Goal: Information Seeking & Learning: Check status

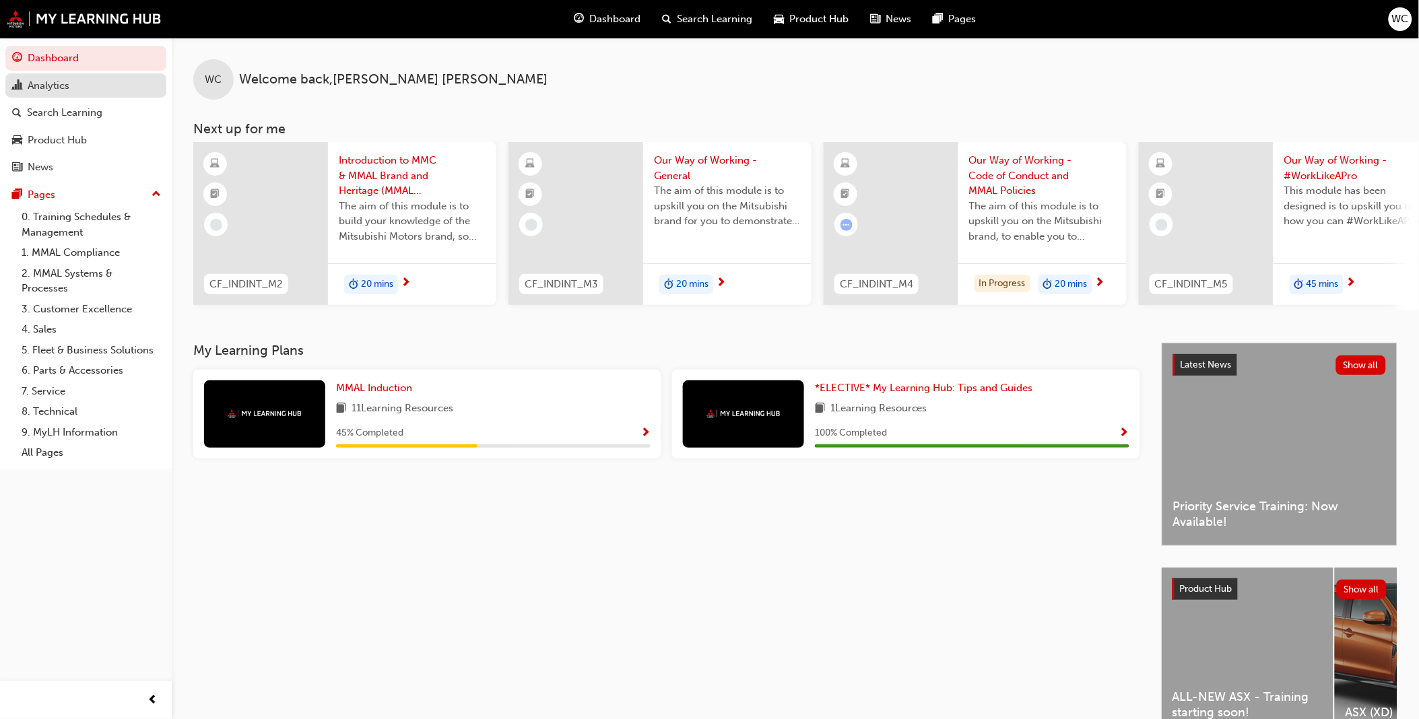
click at [42, 84] on div "Analytics" at bounding box center [49, 85] width 42 height 15
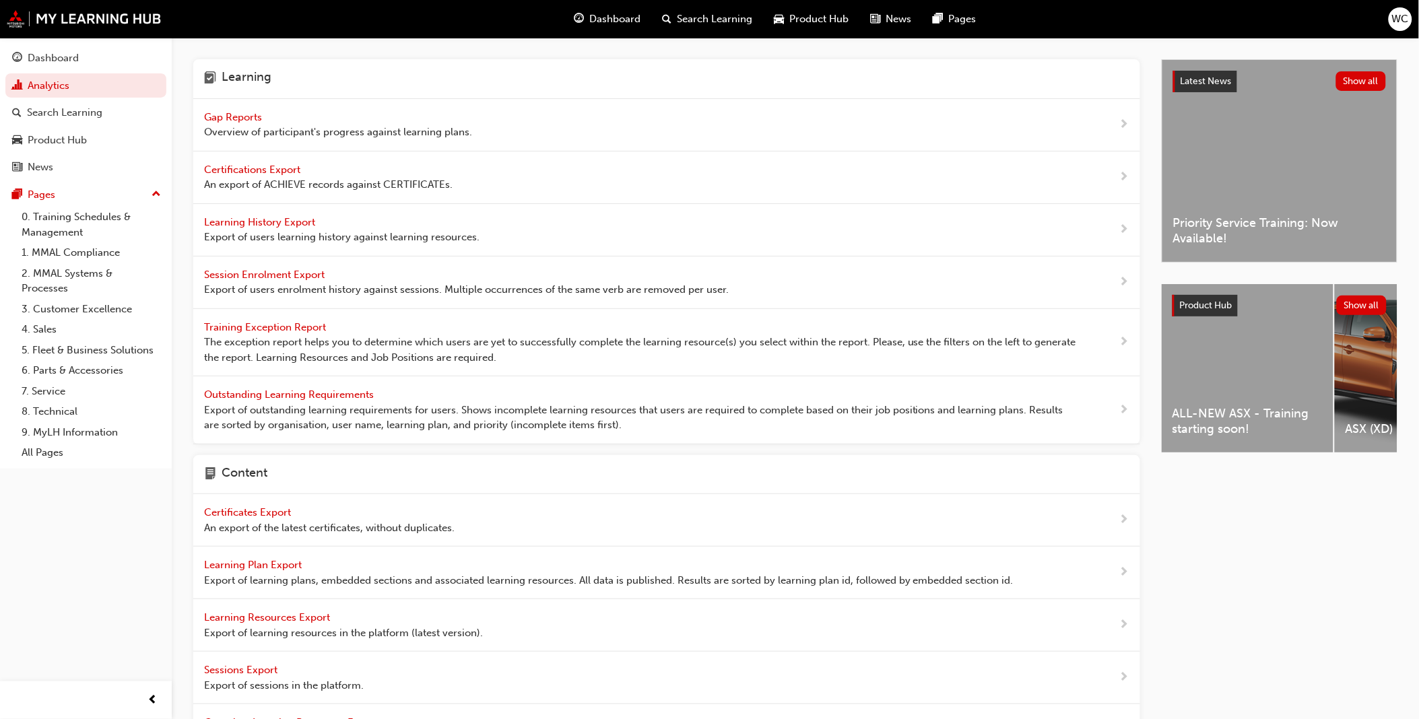
click at [239, 115] on span "Gap Reports" at bounding box center [234, 117] width 61 height 12
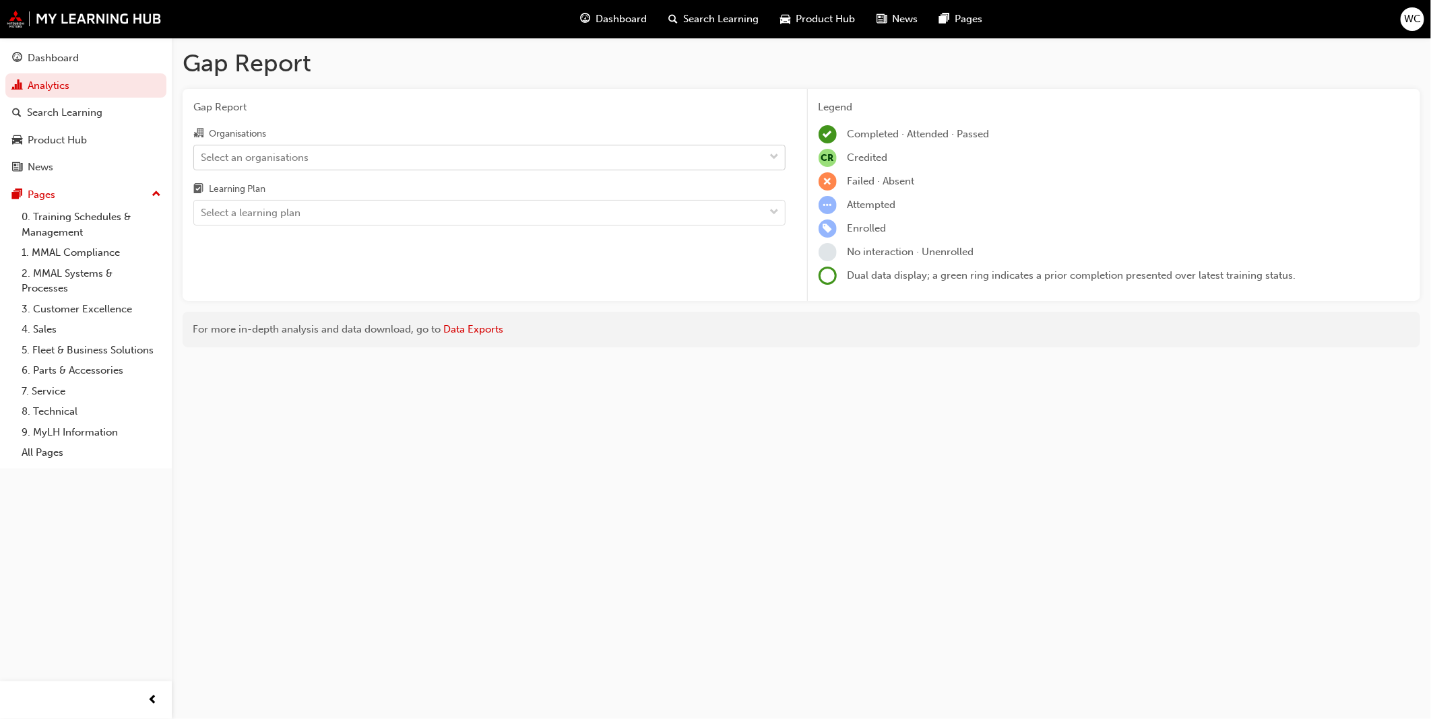
click at [775, 156] on span "down-icon" at bounding box center [774, 158] width 9 height 18
click at [202, 156] on input "Organisations Select an organisations" at bounding box center [201, 156] width 1 height 11
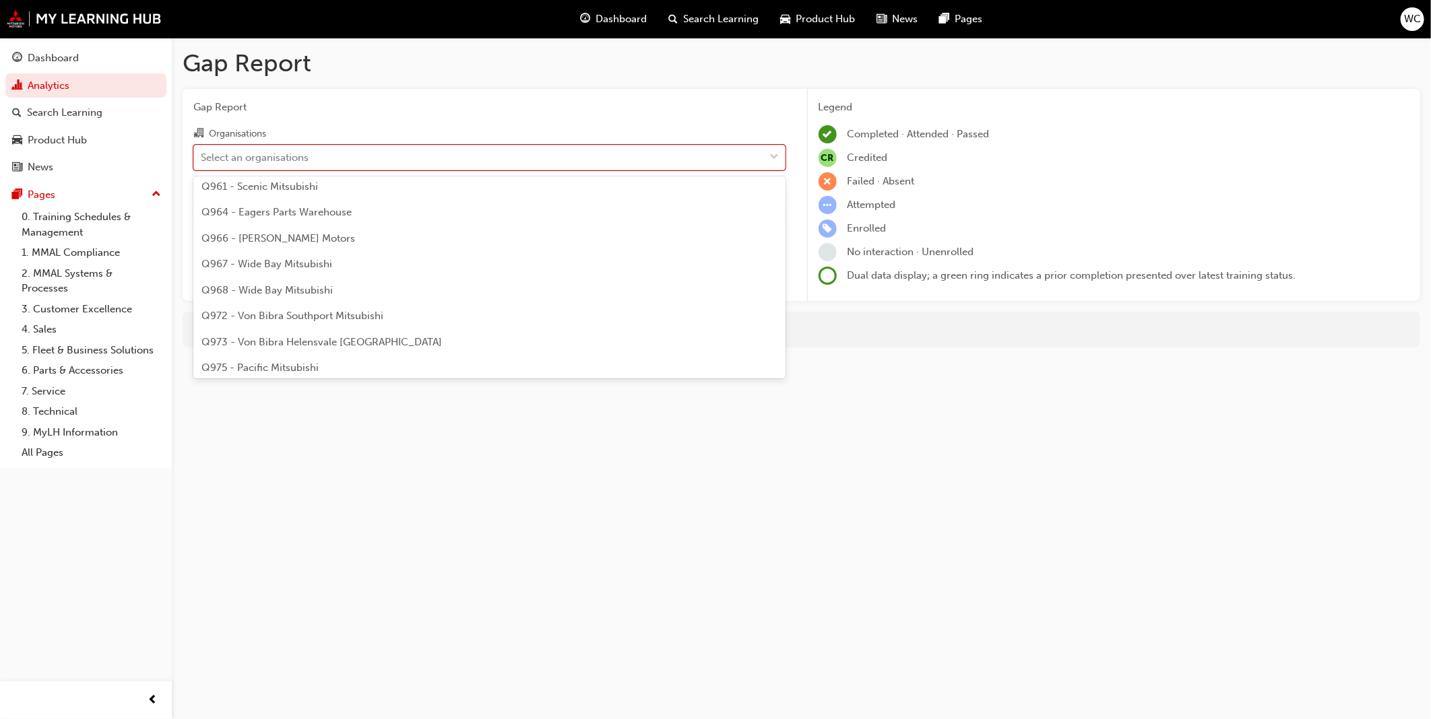
scroll to position [2069, 0]
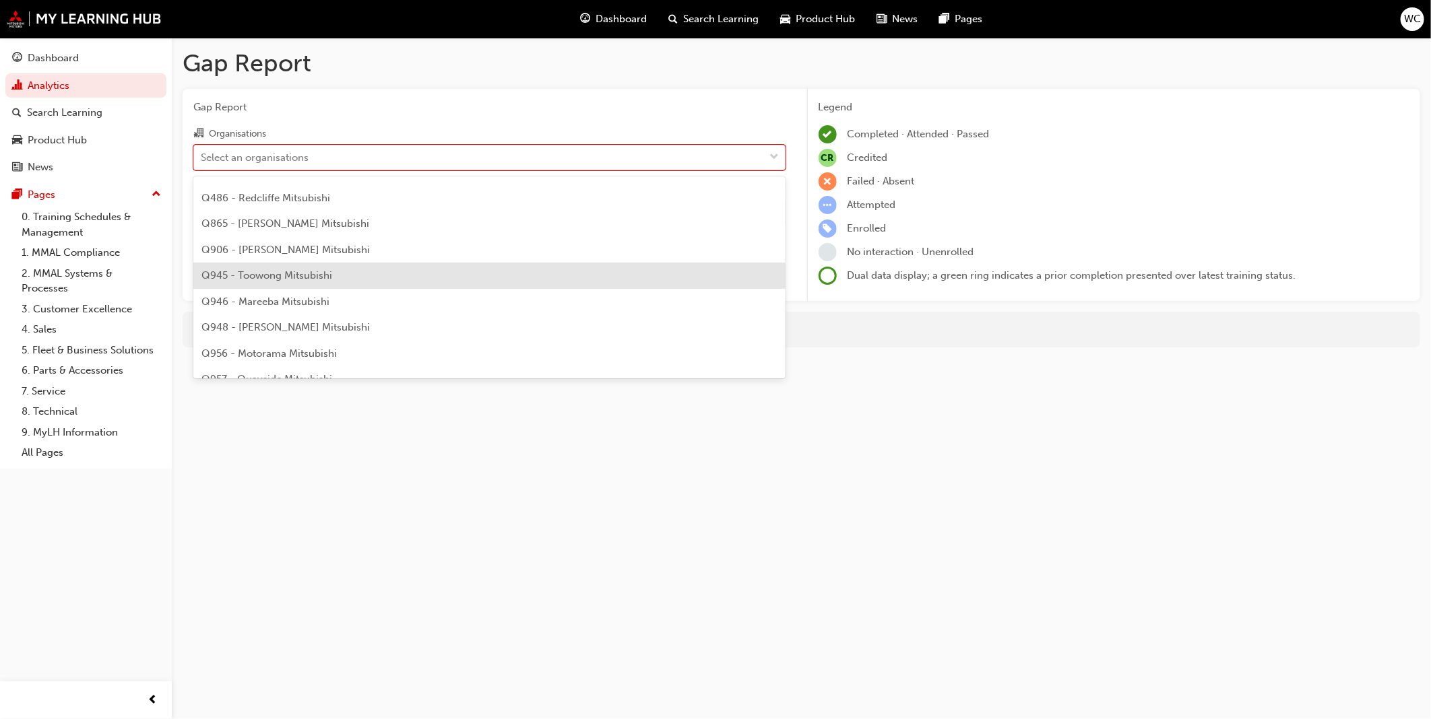
click at [701, 279] on div "Q945 - Toowong Mitsubishi" at bounding box center [489, 276] width 592 height 26
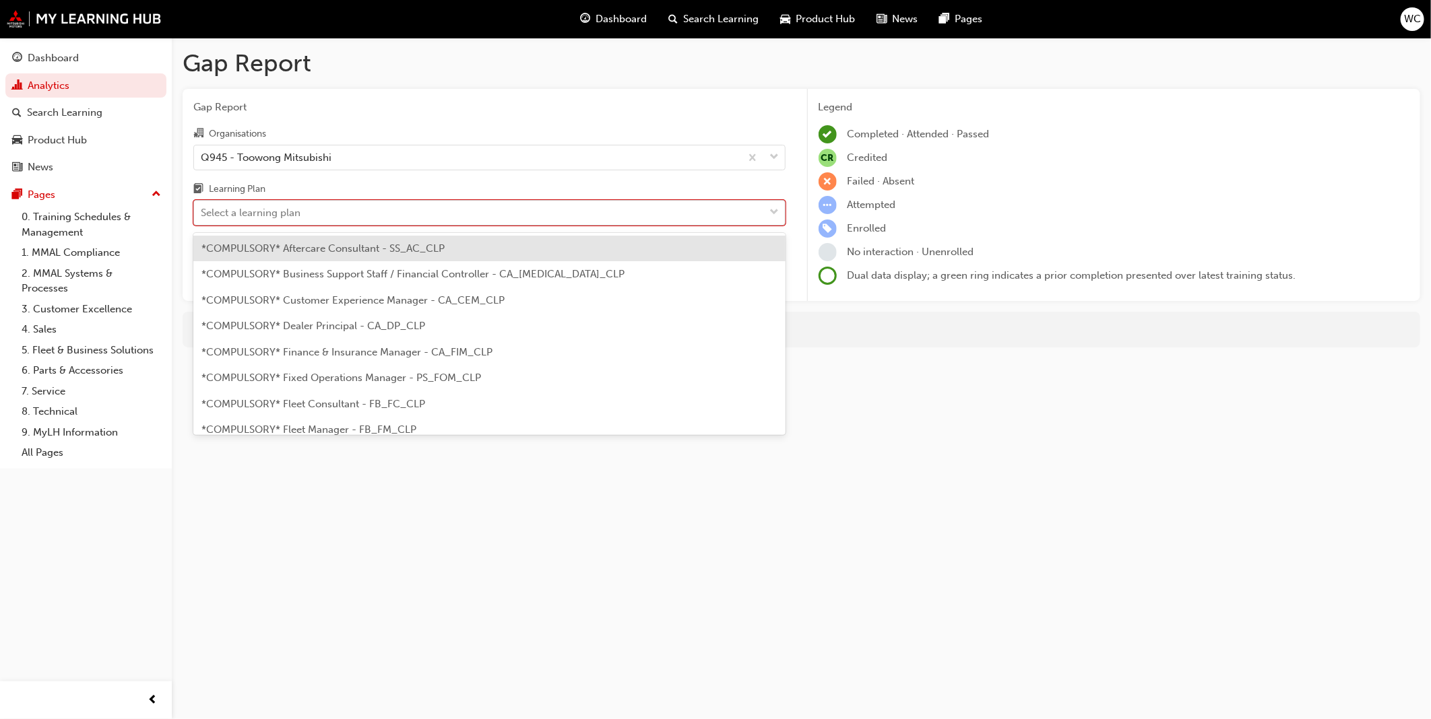
click at [779, 213] on div at bounding box center [775, 213] width 20 height 24
click at [202, 213] on input "Learning Plan option *COMPULSORY* Aftercare Consultant - SS_AC_CLP focused, 1 o…" at bounding box center [201, 212] width 1 height 11
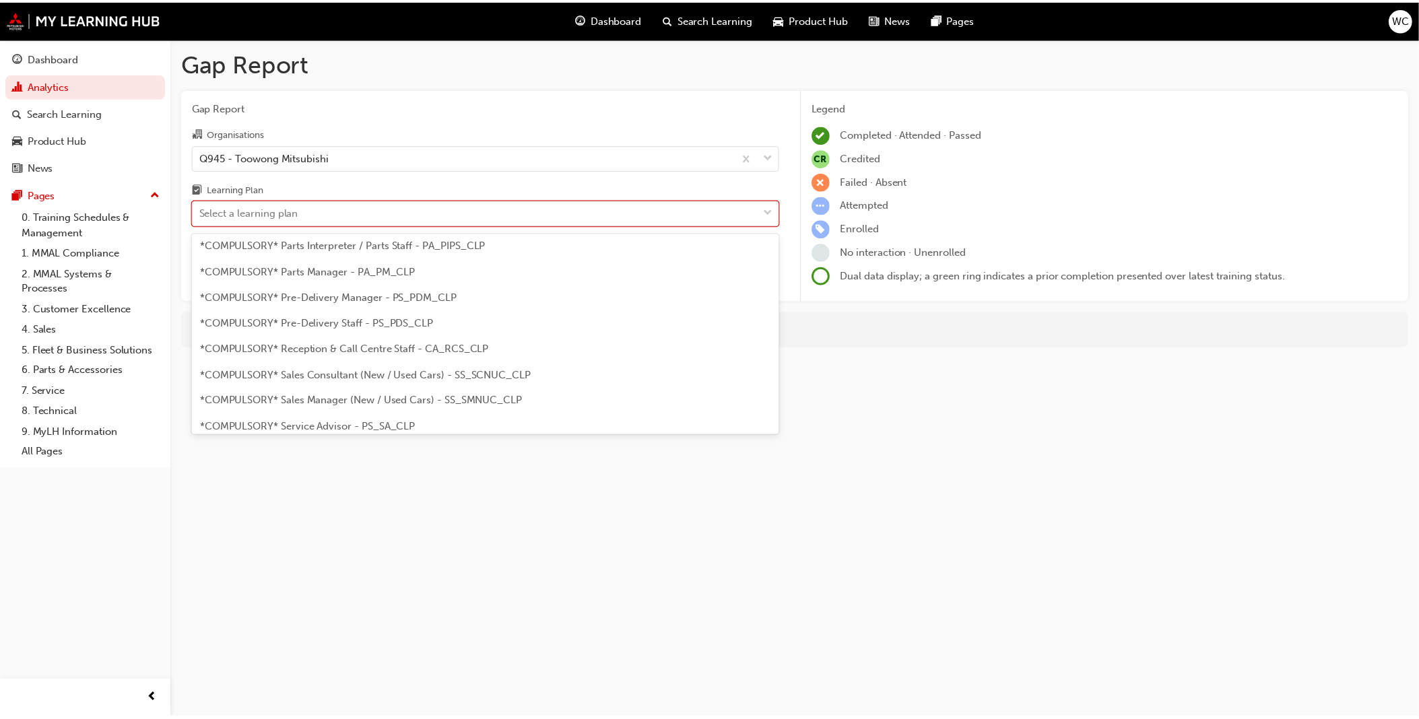
scroll to position [315, 0]
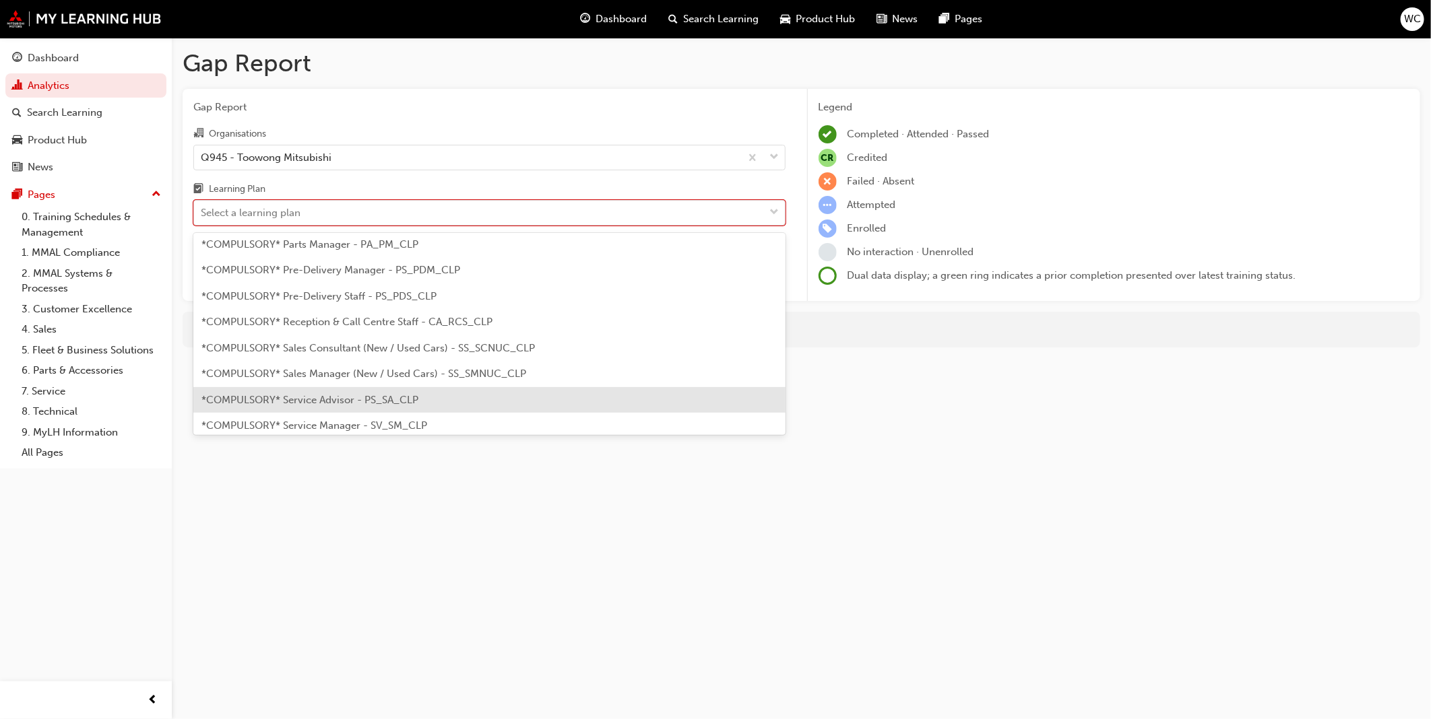
click at [724, 395] on div "*COMPULSORY* Service Advisor - PS_SA_CLP" at bounding box center [489, 400] width 592 height 26
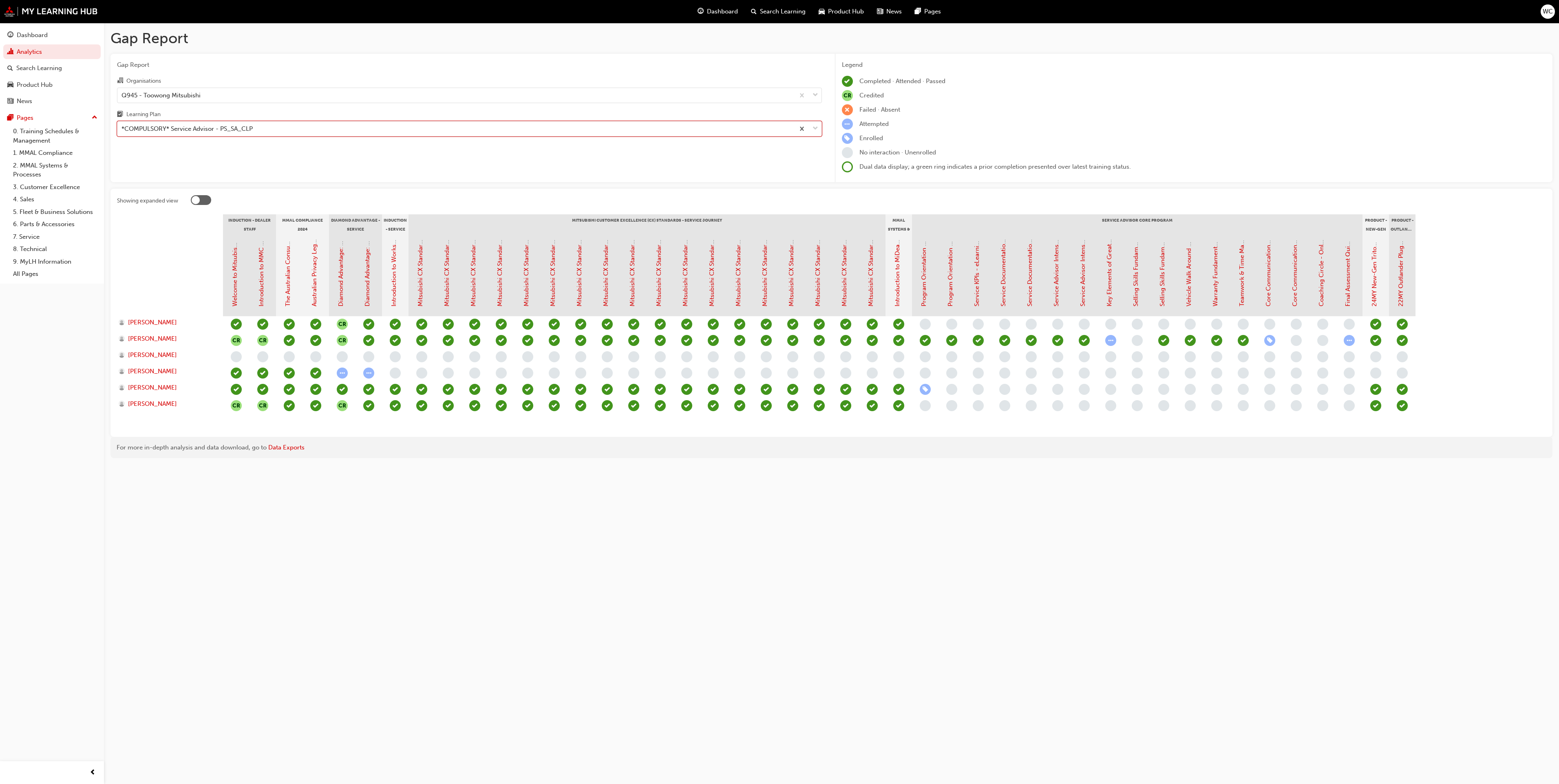
drag, startPoint x: 844, startPoint y: 0, endPoint x: 1167, endPoint y: 632, distance: 709.8
click at [859, 435] on div "Gap Report Gap Report Organisations Q945 - Toowong Mitsubishi Learning Plan opt…" at bounding box center [780, 392] width 1559 height 784
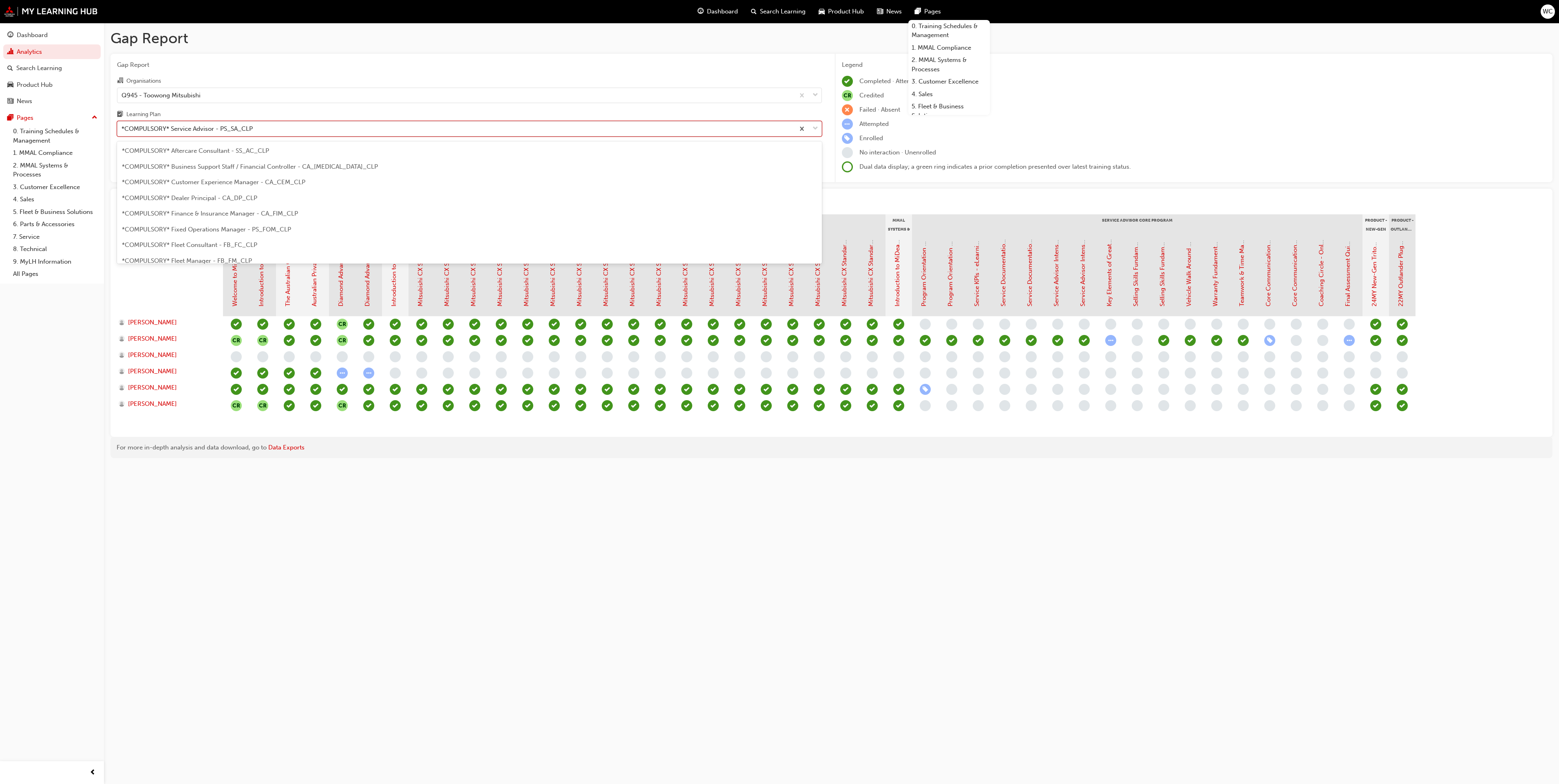
click at [815, 131] on span "down-icon" at bounding box center [815, 129] width 5 height 11
click at [122, 131] on input "Learning Plan option *COMPULSORY* Service Advisor - PS_SA_CLP, selected. option…" at bounding box center [122, 128] width 1 height 7
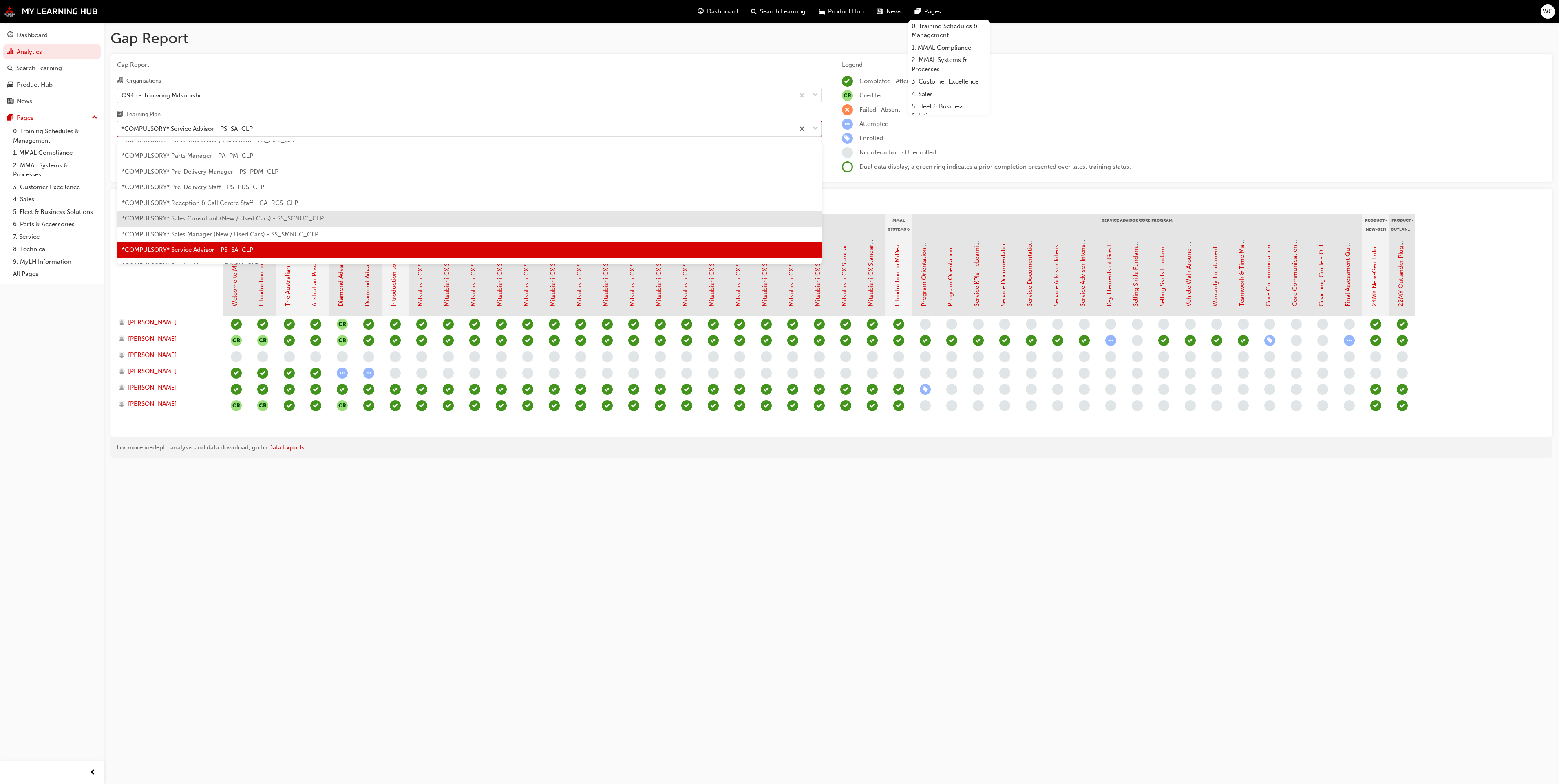
scroll to position [265, 0]
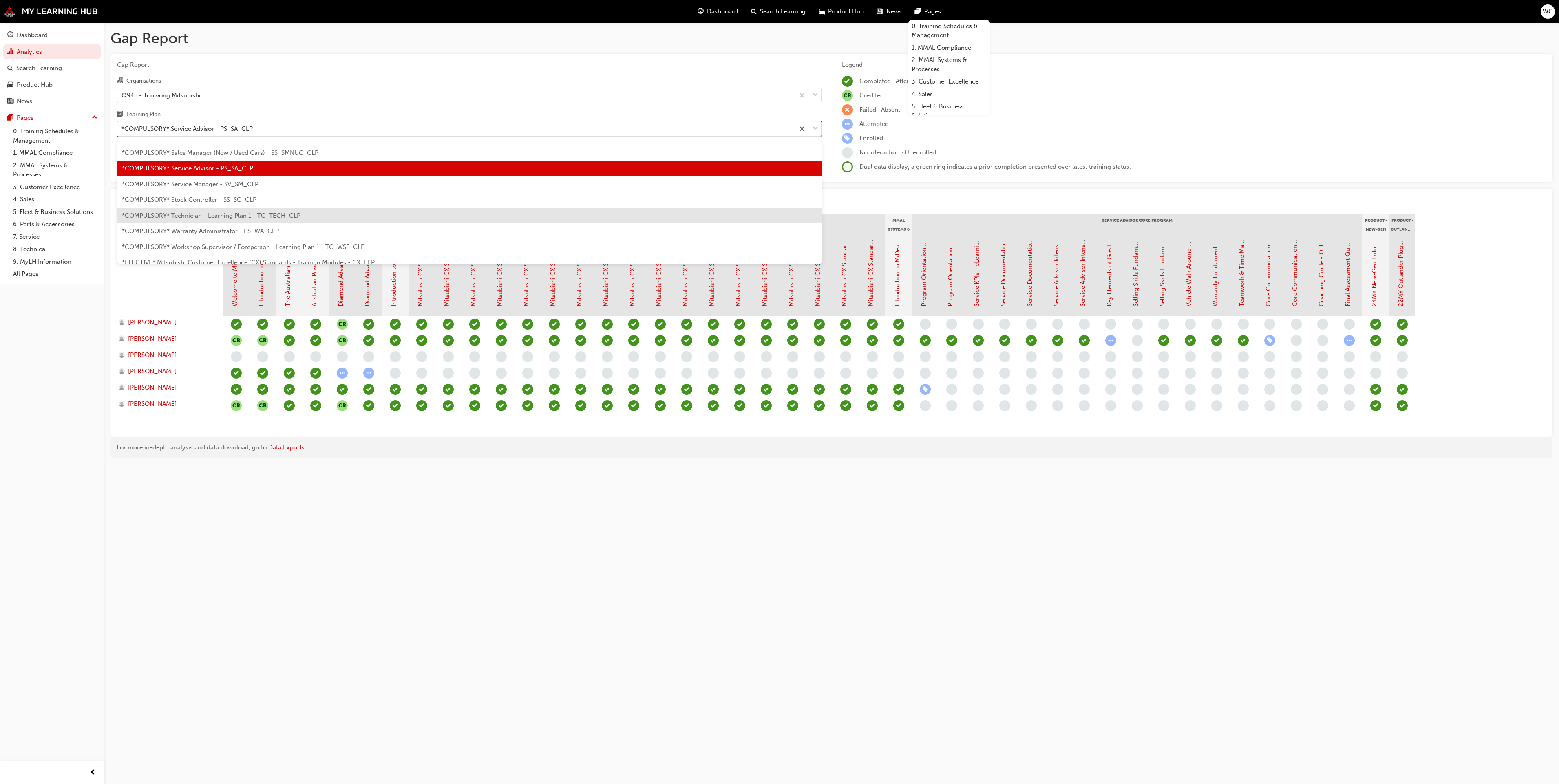
click at [604, 215] on div "*COMPULSORY* Technician - Learning Plan 1 - TC_TECH_CLP" at bounding box center [469, 216] width 705 height 16
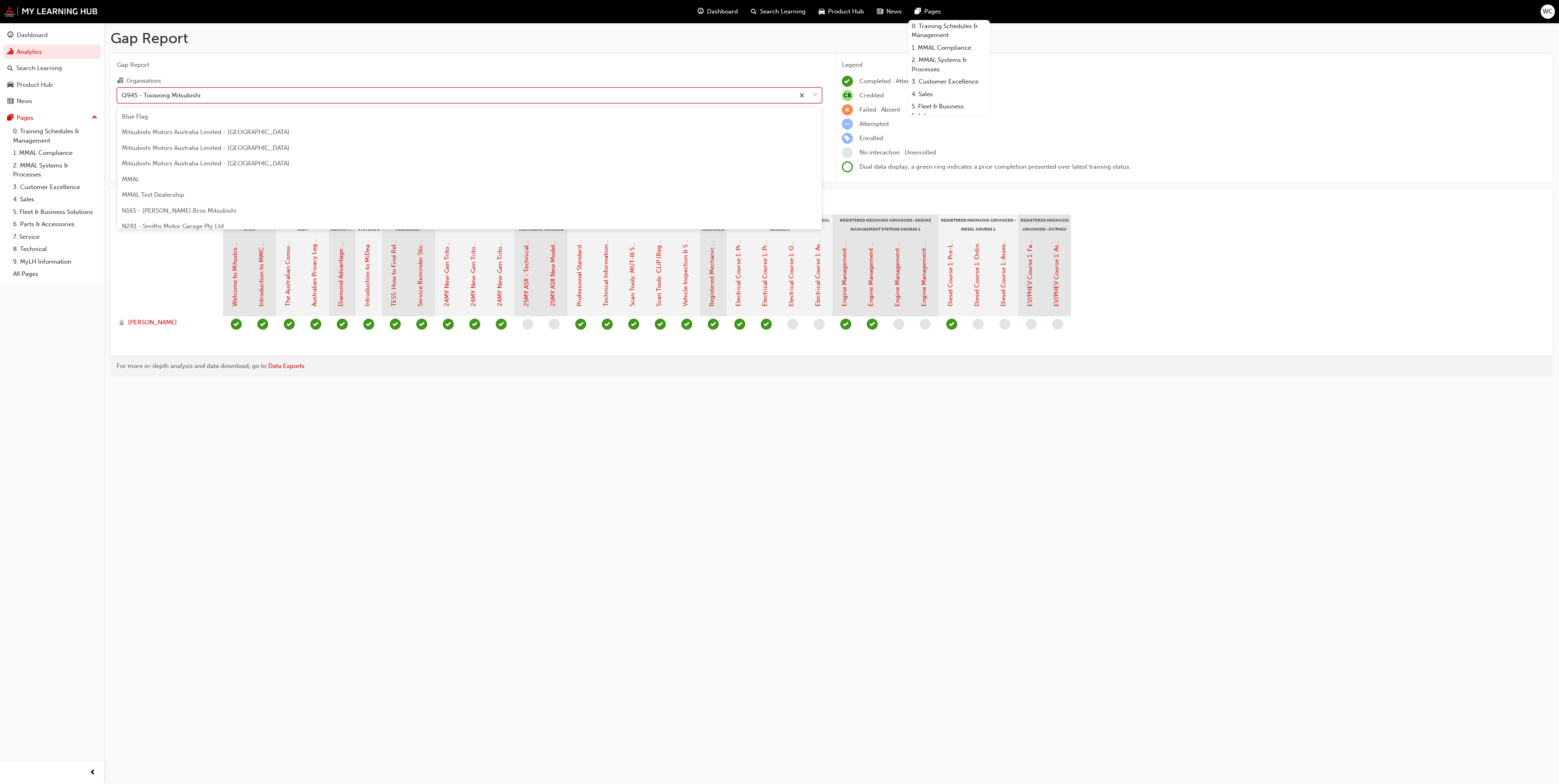
click at [814, 93] on span "down-icon" at bounding box center [815, 96] width 5 height 11
click at [122, 93] on input "Organisations option Q945 - Toowong Mitsubishi, selected. option Q945 - Toowong…" at bounding box center [122, 94] width 1 height 7
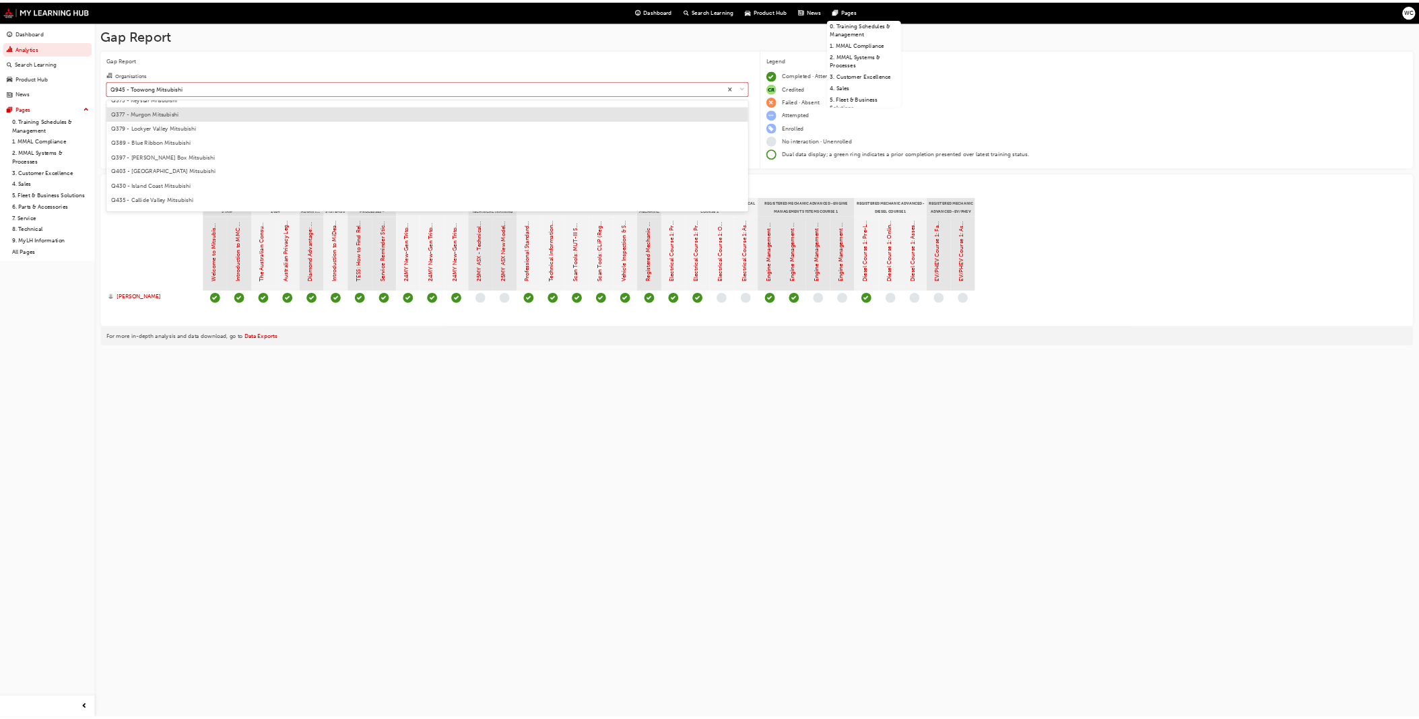
scroll to position [1871, 0]
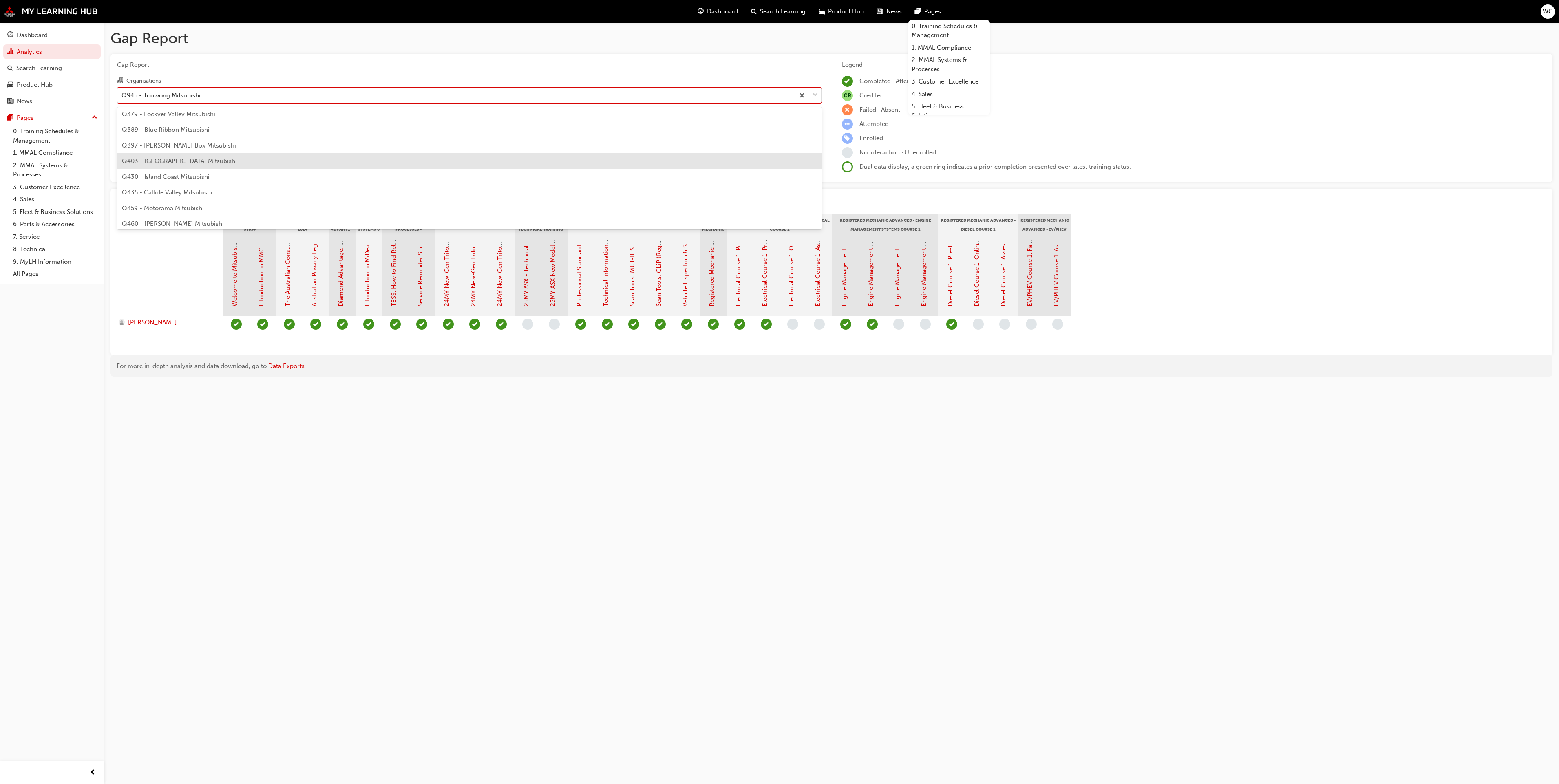
click at [753, 160] on div "Q403 - [GEOGRAPHIC_DATA] Mitsubishi" at bounding box center [469, 161] width 705 height 16
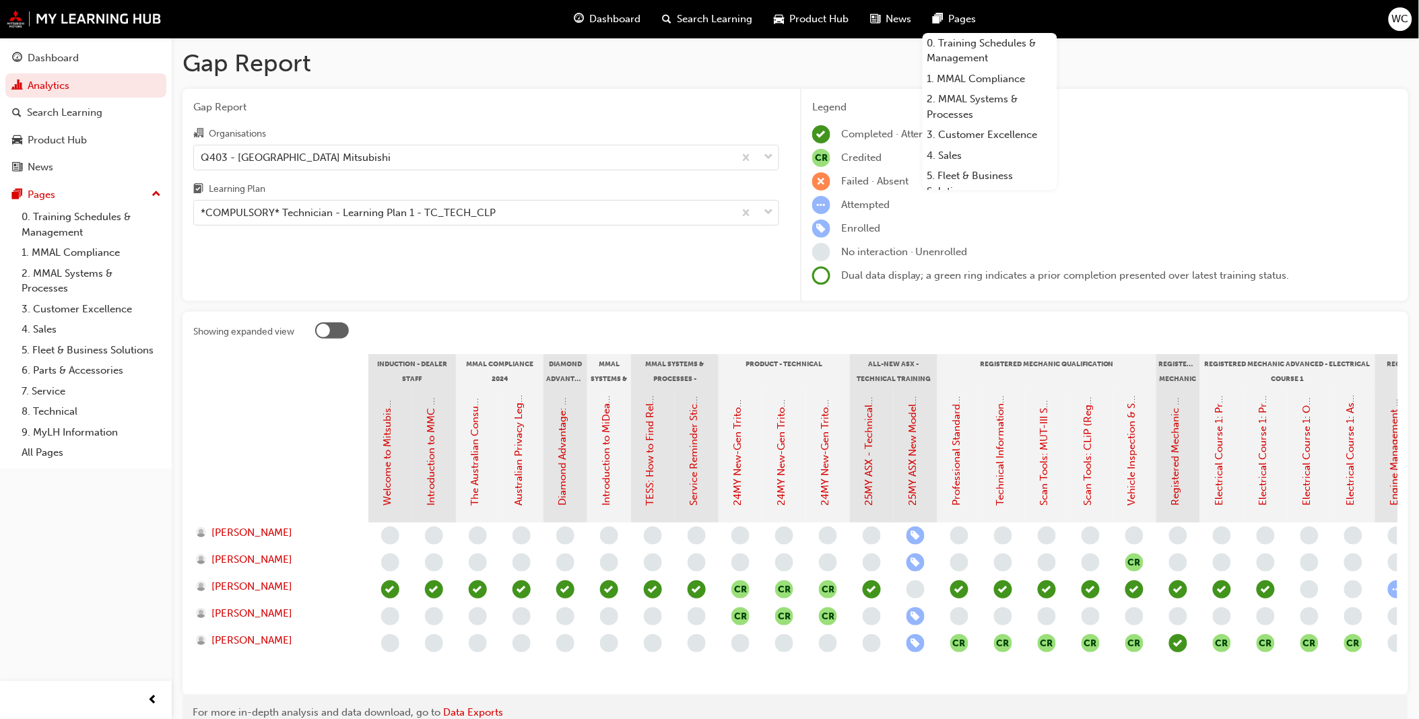
drag, startPoint x: 54, startPoint y: 567, endPoint x: 637, endPoint y: 97, distance: 748.8
click at [637, 97] on div "Gap Report Organisations Q403 - [GEOGRAPHIC_DATA] Mitsubishi Learning Plan *COM…" at bounding box center [487, 195] width 608 height 213
